Goal: Task Accomplishment & Management: Manage account settings

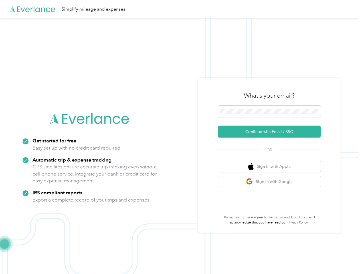
click at [181, 137] on img at bounding box center [179, 155] width 359 height 274
click at [181, 9] on div "Simplify mileage and expenses" at bounding box center [179, 9] width 359 height 18
click at [271, 131] on button "Continue with Email / SSO" at bounding box center [269, 131] width 103 height 12
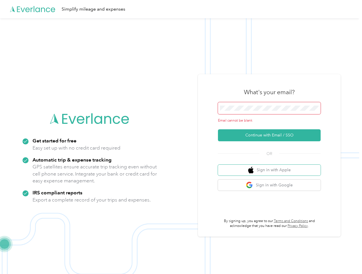
click at [271, 166] on button "Sign in with Apple" at bounding box center [269, 169] width 103 height 11
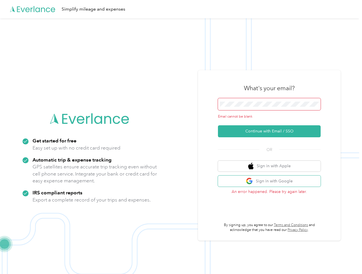
click at [271, 181] on button "Sign in with Google" at bounding box center [269, 180] width 103 height 11
